Goal: Transaction & Acquisition: Download file/media

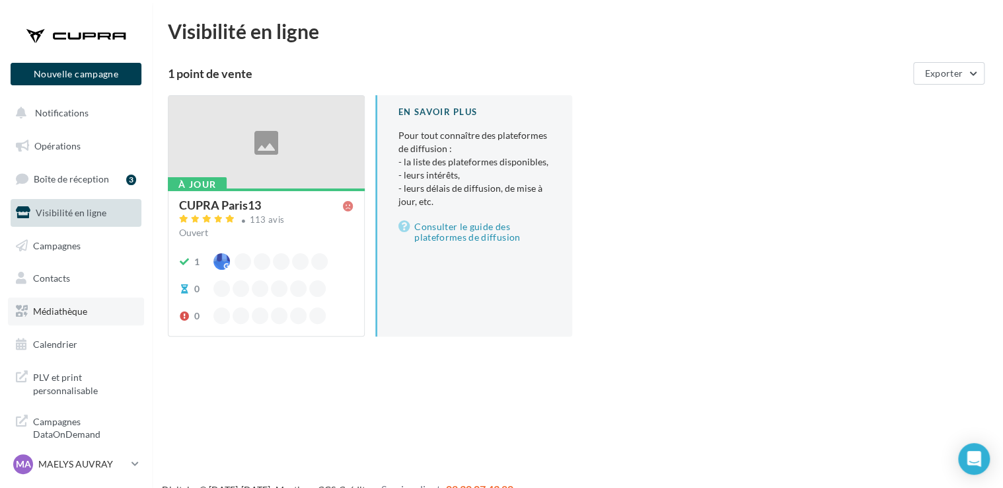
click at [79, 306] on span "Médiathèque" at bounding box center [60, 310] width 54 height 11
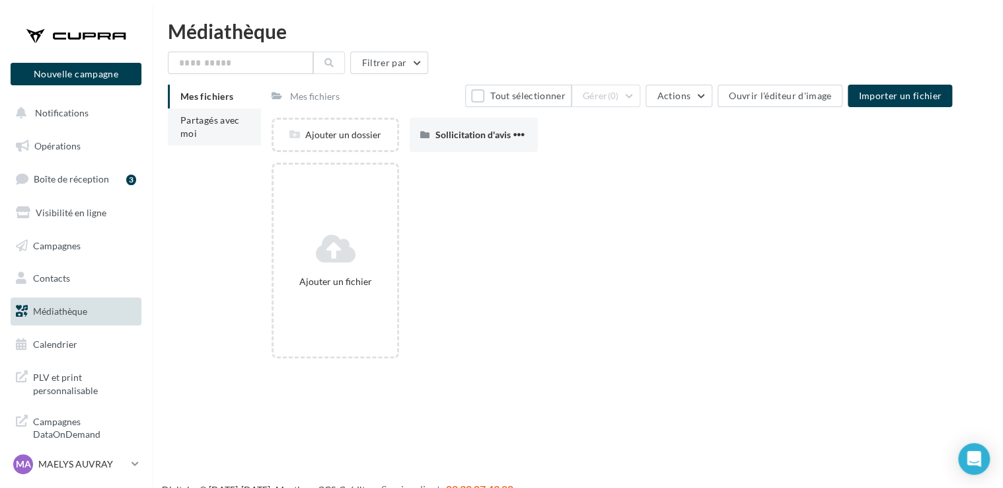
click at [240, 126] on span "Partagés avec moi" at bounding box center [209, 126] width 59 height 24
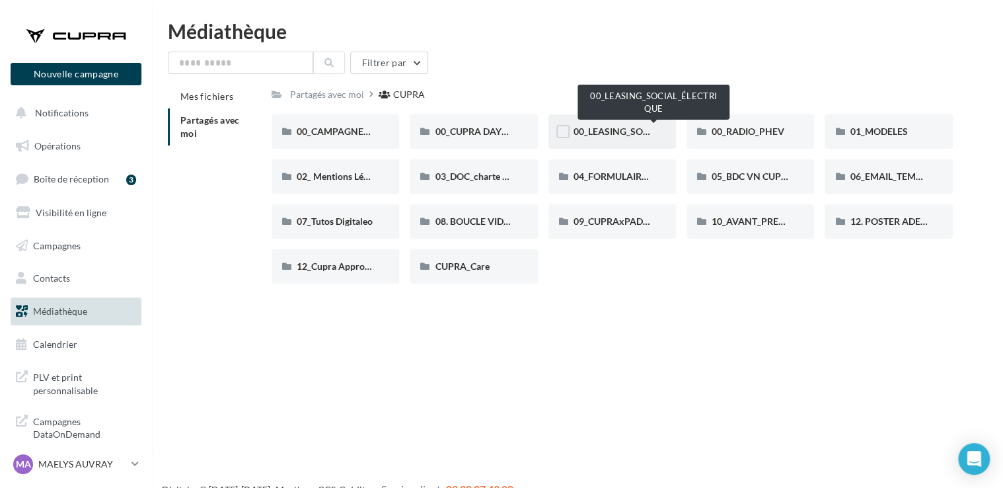
click at [618, 129] on span "00_LEASING_SOCIAL_ÉLECTRIQUE" at bounding box center [646, 131] width 147 height 11
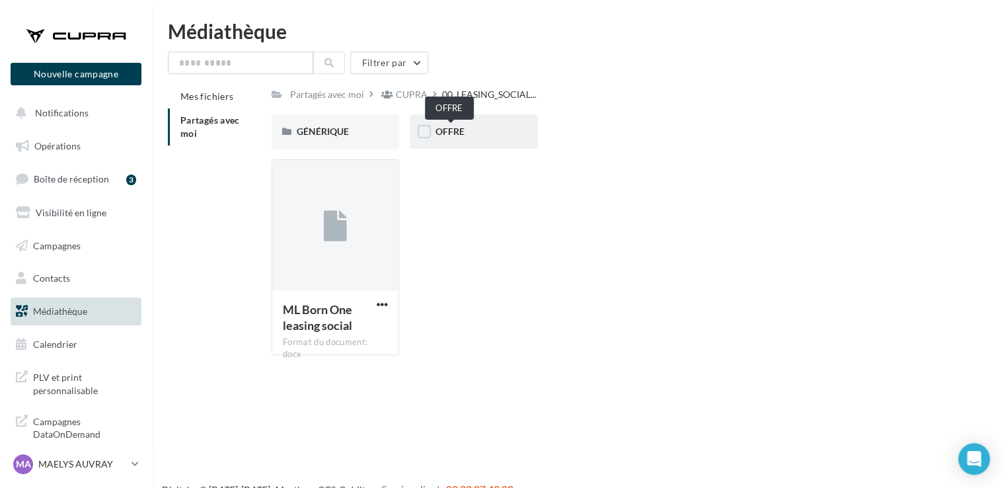
click at [452, 128] on span "OFFRE" at bounding box center [449, 131] width 29 height 11
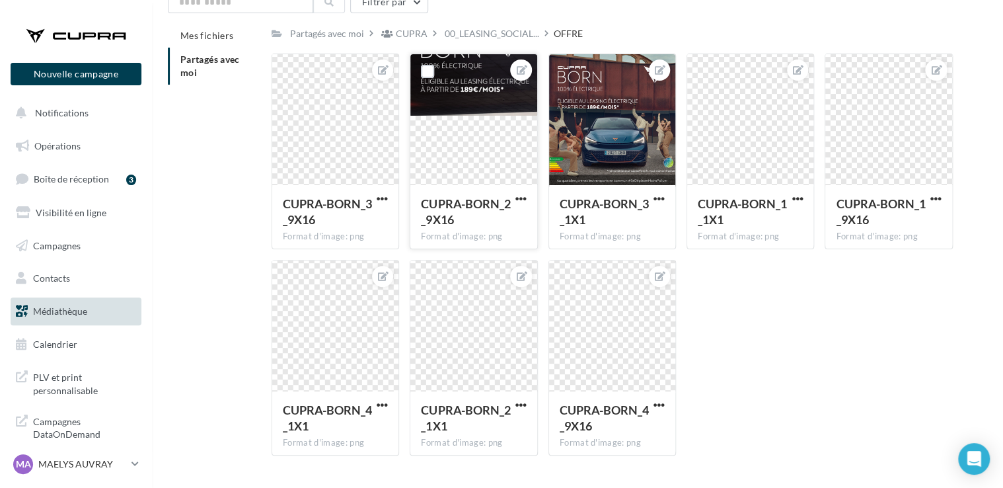
scroll to position [66, 0]
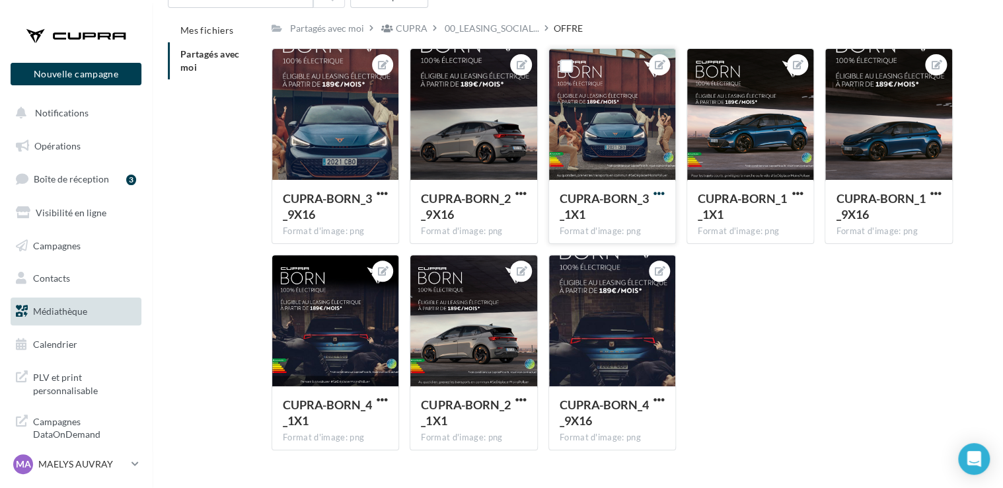
click at [663, 195] on span "button" at bounding box center [658, 193] width 11 height 11
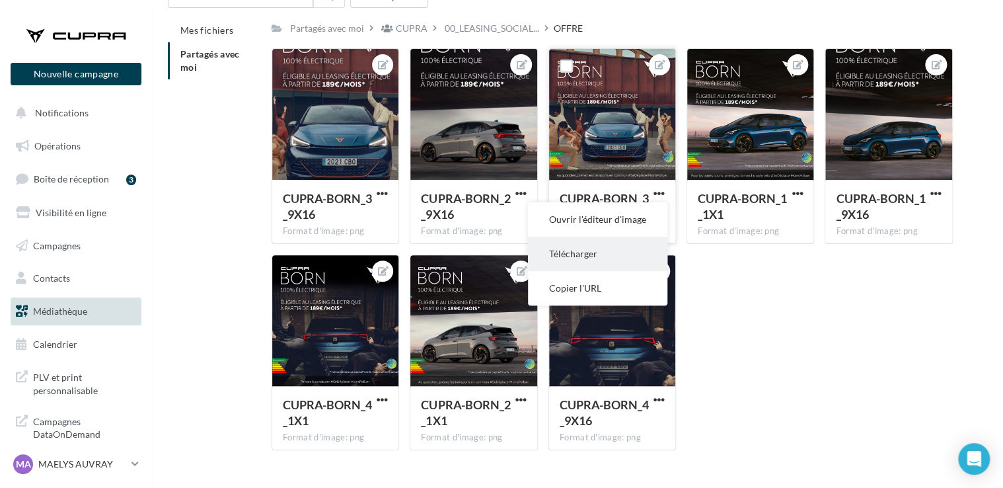
click at [637, 258] on button "Télécharger" at bounding box center [597, 254] width 139 height 34
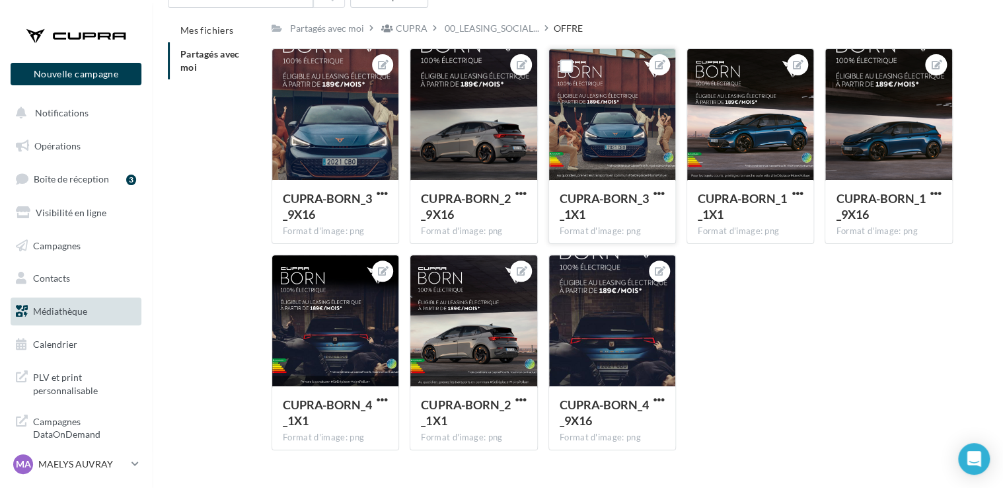
click at [742, 427] on div "CUPRA-BORN_3_9X16 Format d'image: png CUPRA-BORN_3_9X16 CUPRA-BORN_2_9X16 Forma…" at bounding box center [618, 254] width 692 height 412
click at [114, 468] on p "MAELYS AUVRAY" at bounding box center [82, 463] width 88 height 13
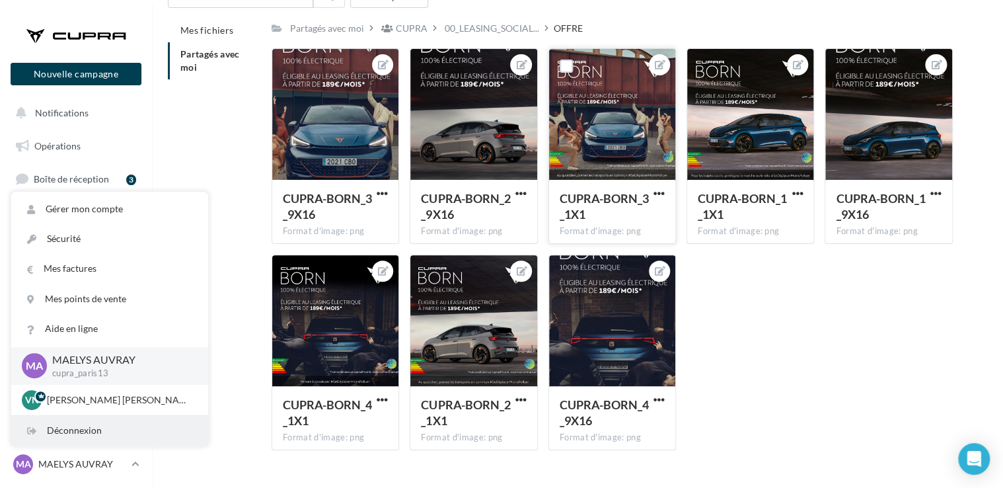
click at [112, 439] on div "Déconnexion" at bounding box center [109, 431] width 197 height 30
